Goal: Check status: Check status

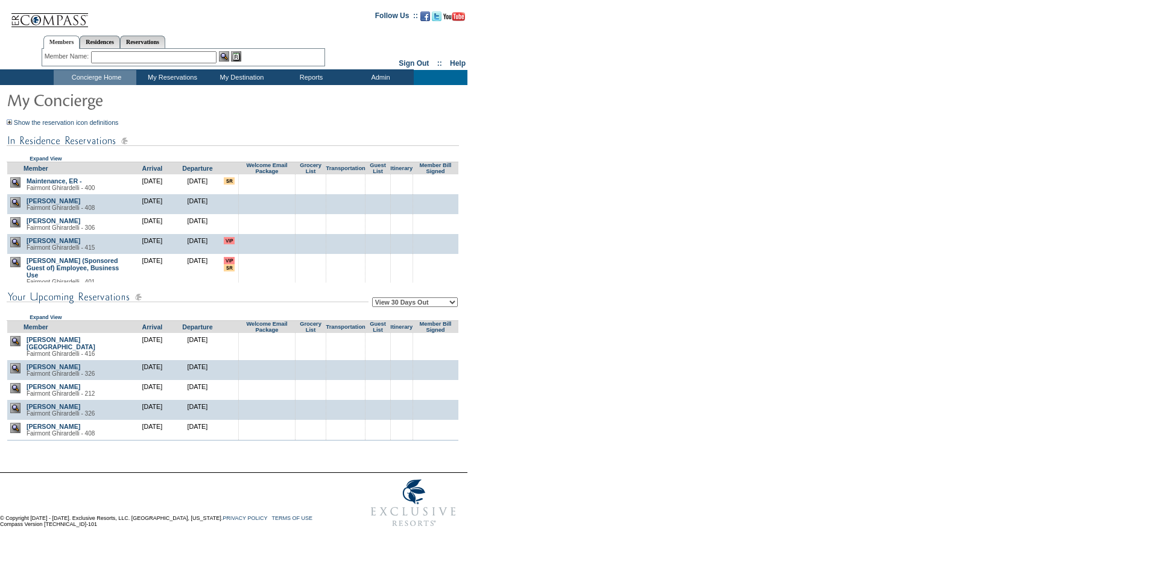
click at [429, 307] on select "View 30 Days Out View 60 Days Out View 90 Days Out" at bounding box center [415, 302] width 86 height 10
select select "90"
click at [374, 299] on select "View 30 Days Out View 60 Days Out View 90 Days Out" at bounding box center [415, 302] width 86 height 10
click at [762, 232] on form "Follow Us ::" at bounding box center [577, 268] width 1154 height 530
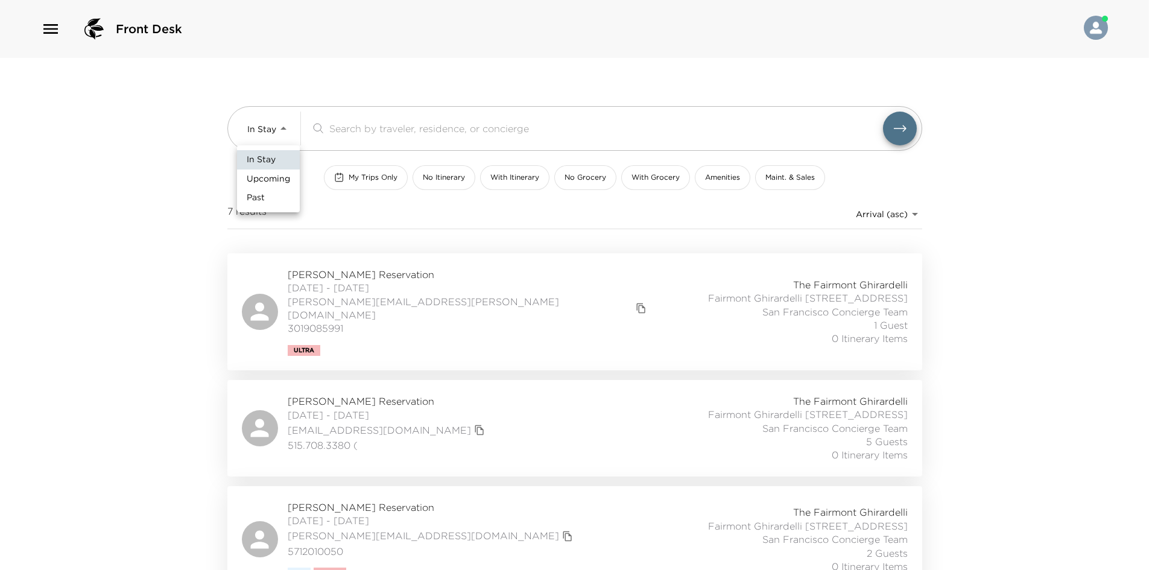
drag, startPoint x: 288, startPoint y: 135, endPoint x: 283, endPoint y: 130, distance: 7.3
click at [287, 133] on body "Front Desk In Stay In-Stay ​ My Trips Only No Itinerary With Itinerary No Groce…" at bounding box center [579, 285] width 1158 height 570
click at [275, 136] on div at bounding box center [579, 285] width 1158 height 570
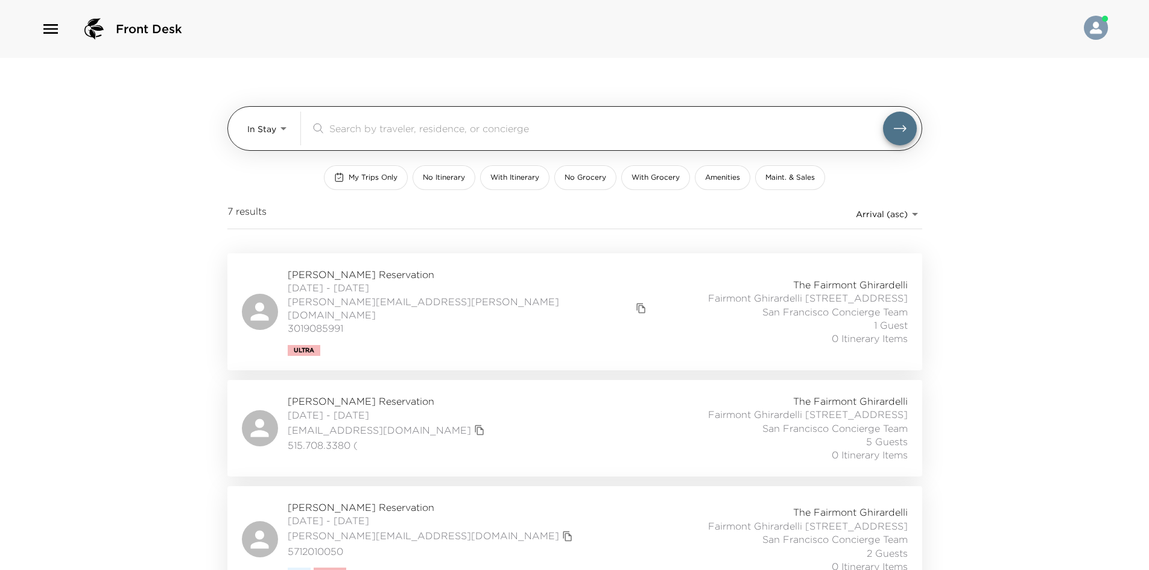
click at [267, 136] on body "Front Desk In Stay In-Stay ​ My Trips Only No Itinerary With Itinerary No Groce…" at bounding box center [574, 285] width 1149 height 570
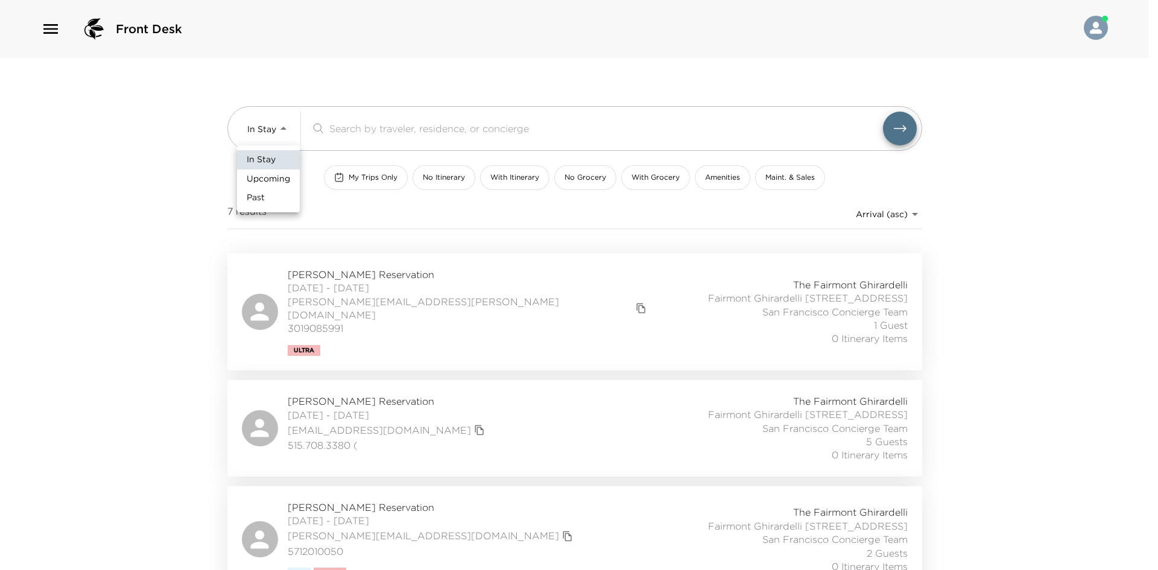
click at [265, 180] on span "Upcoming" at bounding box center [268, 179] width 43 height 12
type input "Upcoming"
click at [189, 173] on div at bounding box center [579, 285] width 1158 height 570
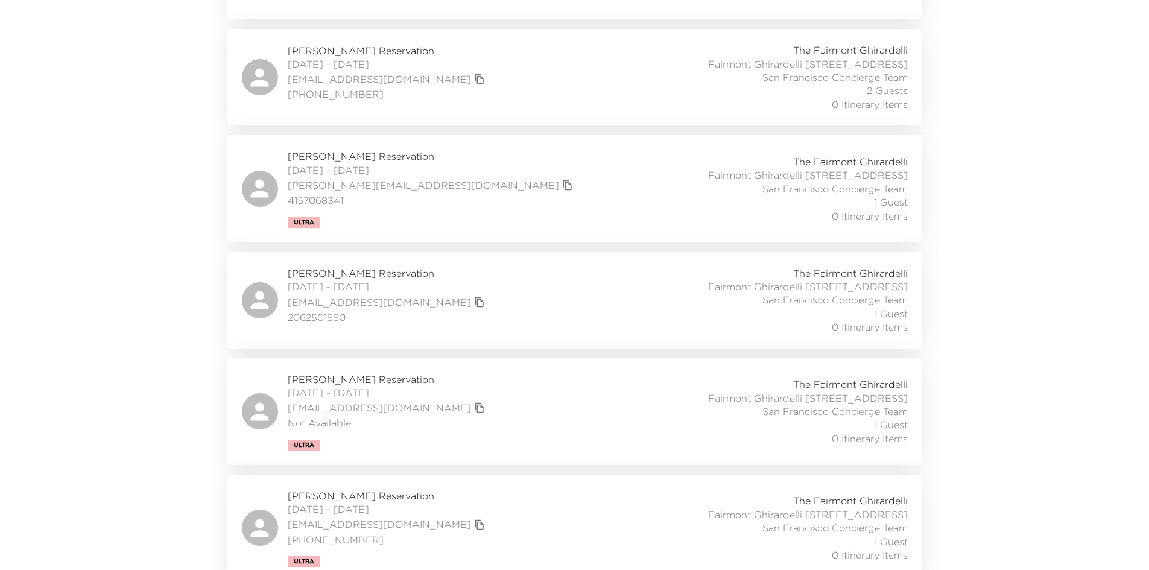
scroll to position [954, 0]
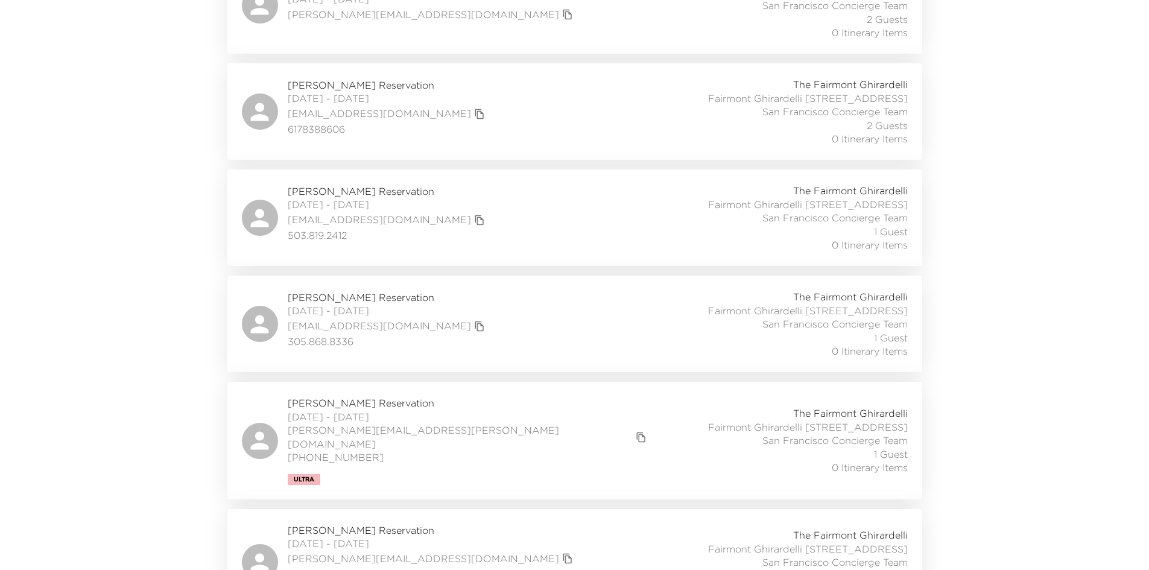
click at [495, 252] on div "Judy Grodahl Reservation 10/08/2025 - 10/11/2025 jgrodahl@aol.com 503.819.2412 …" at bounding box center [575, 218] width 666 height 68
